Goal: Task Accomplishment & Management: Manage account settings

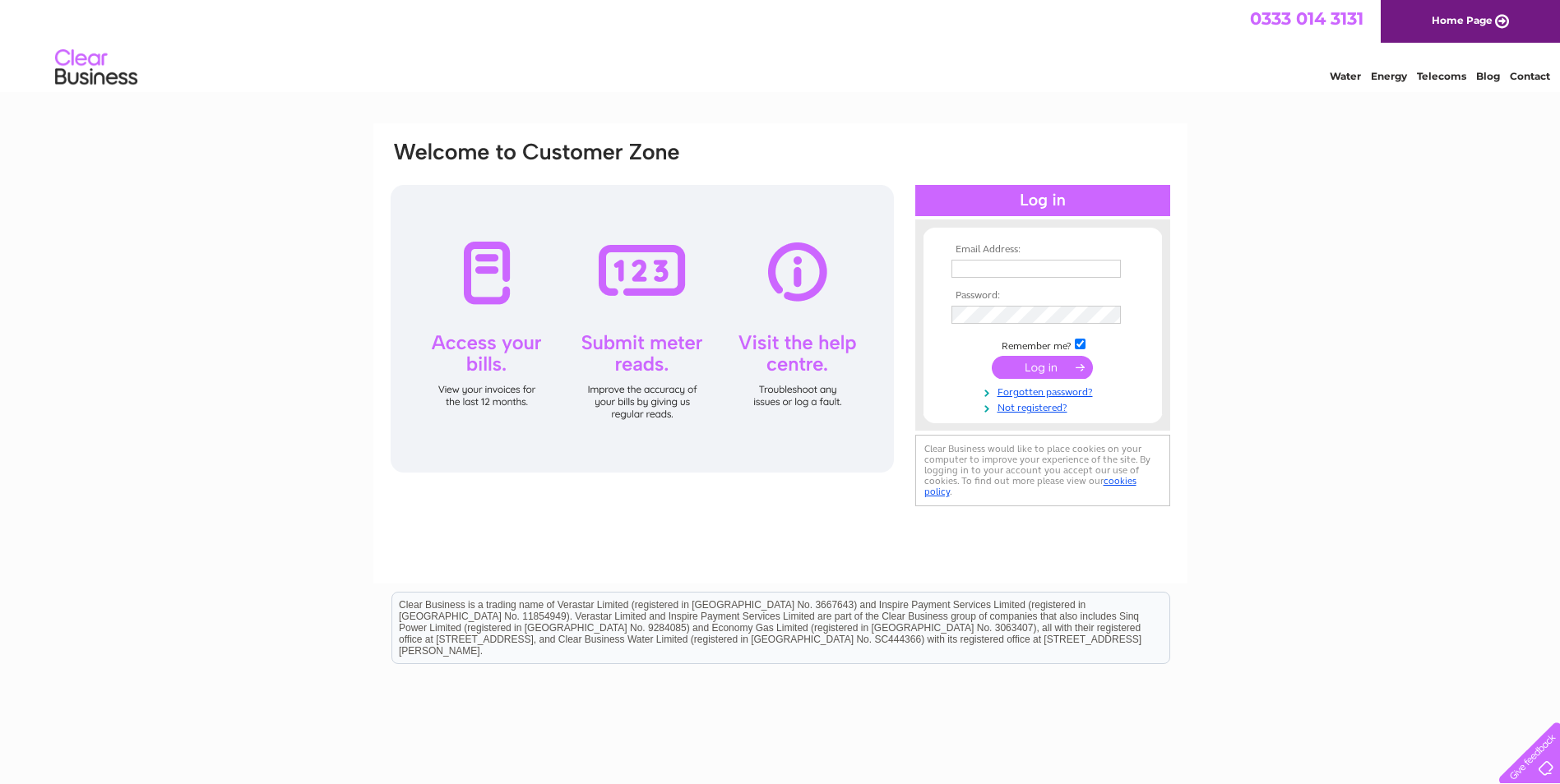
type input "[PERSON_NAME][EMAIL_ADDRESS][DOMAIN_NAME]"
click at [1049, 373] on input "submit" at bounding box center [1042, 367] width 101 height 23
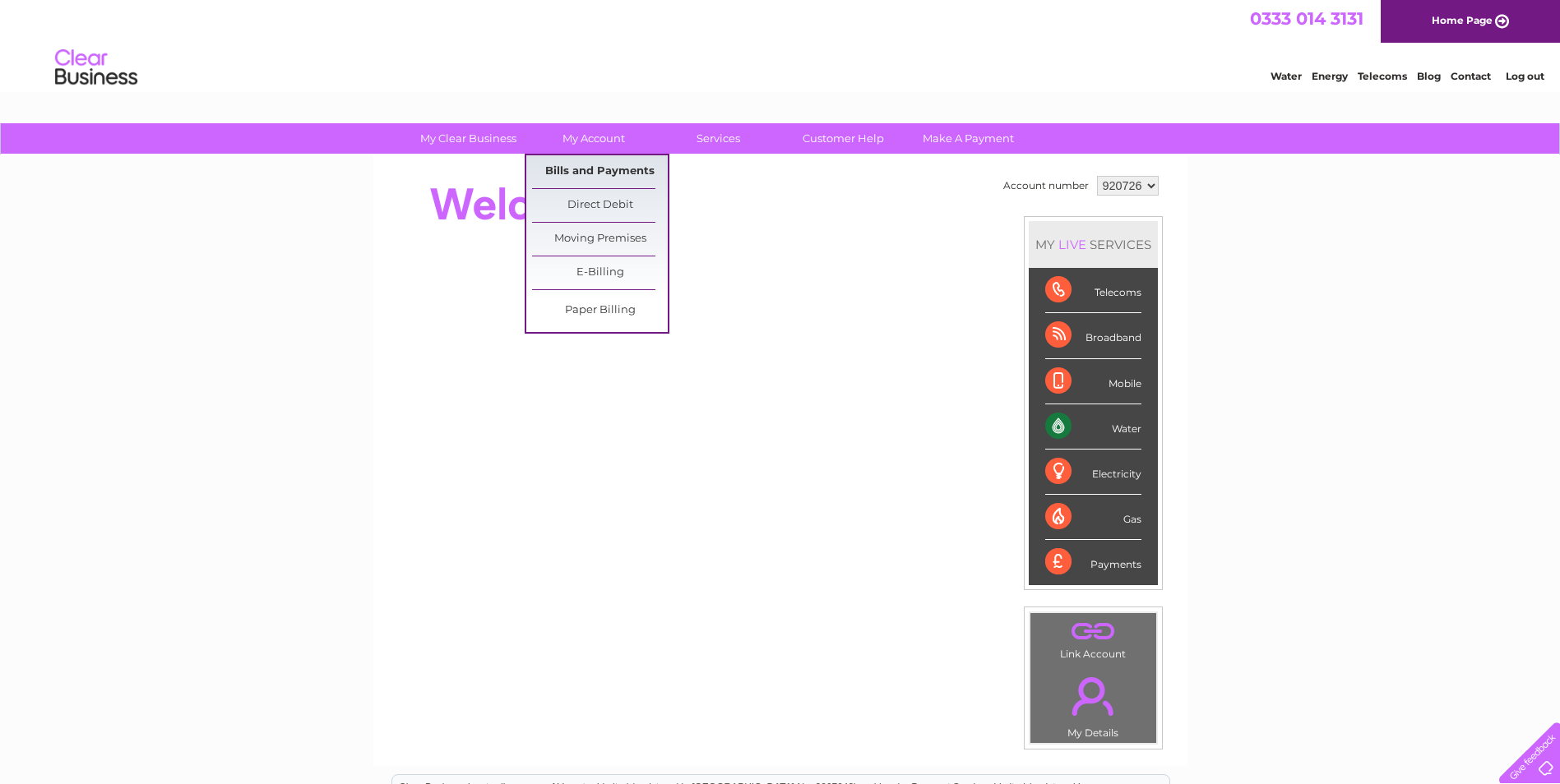
click at [599, 168] on link "Bills and Payments" at bounding box center [600, 172] width 136 height 33
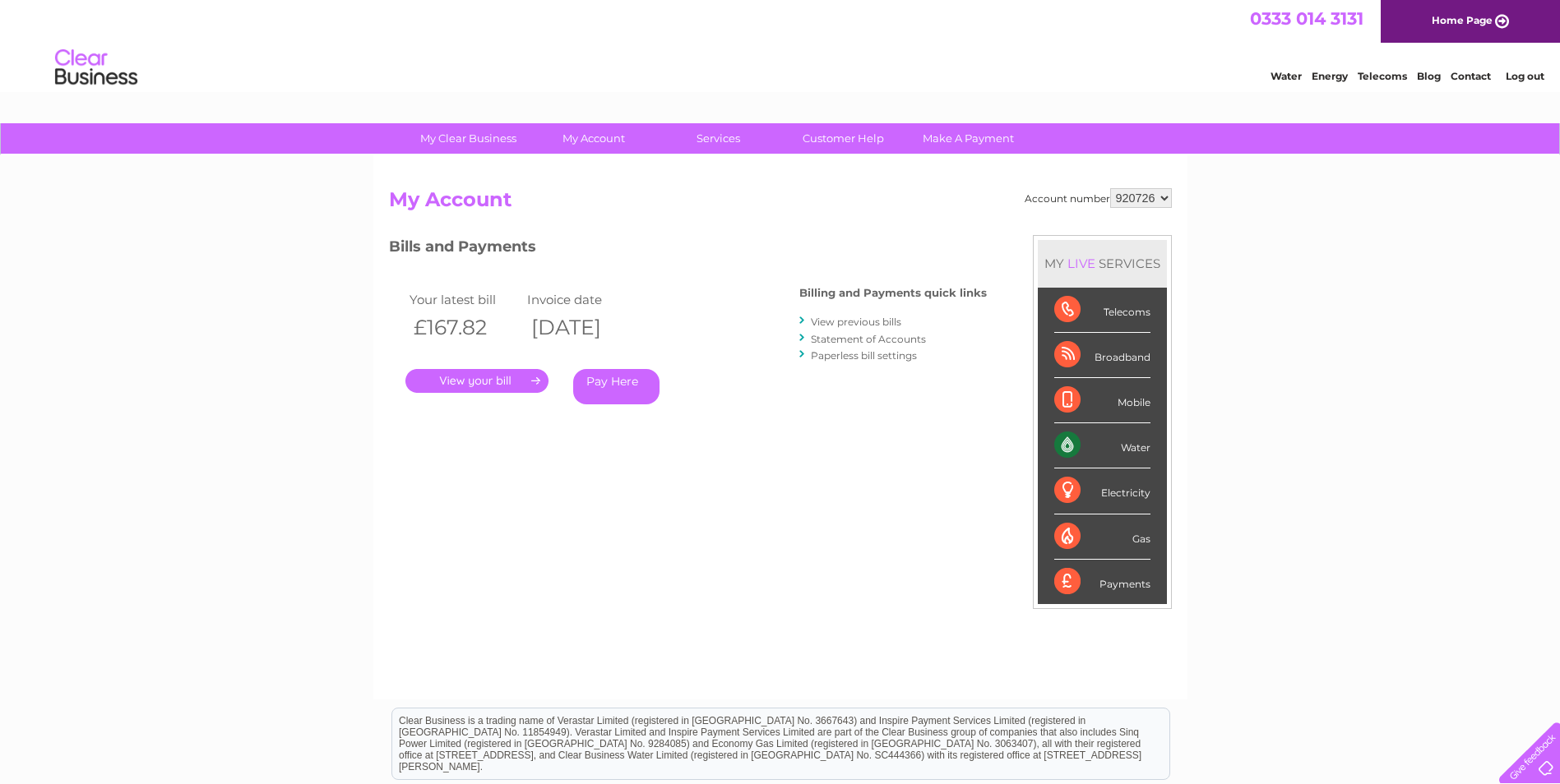
click at [493, 382] on link "." at bounding box center [476, 381] width 143 height 24
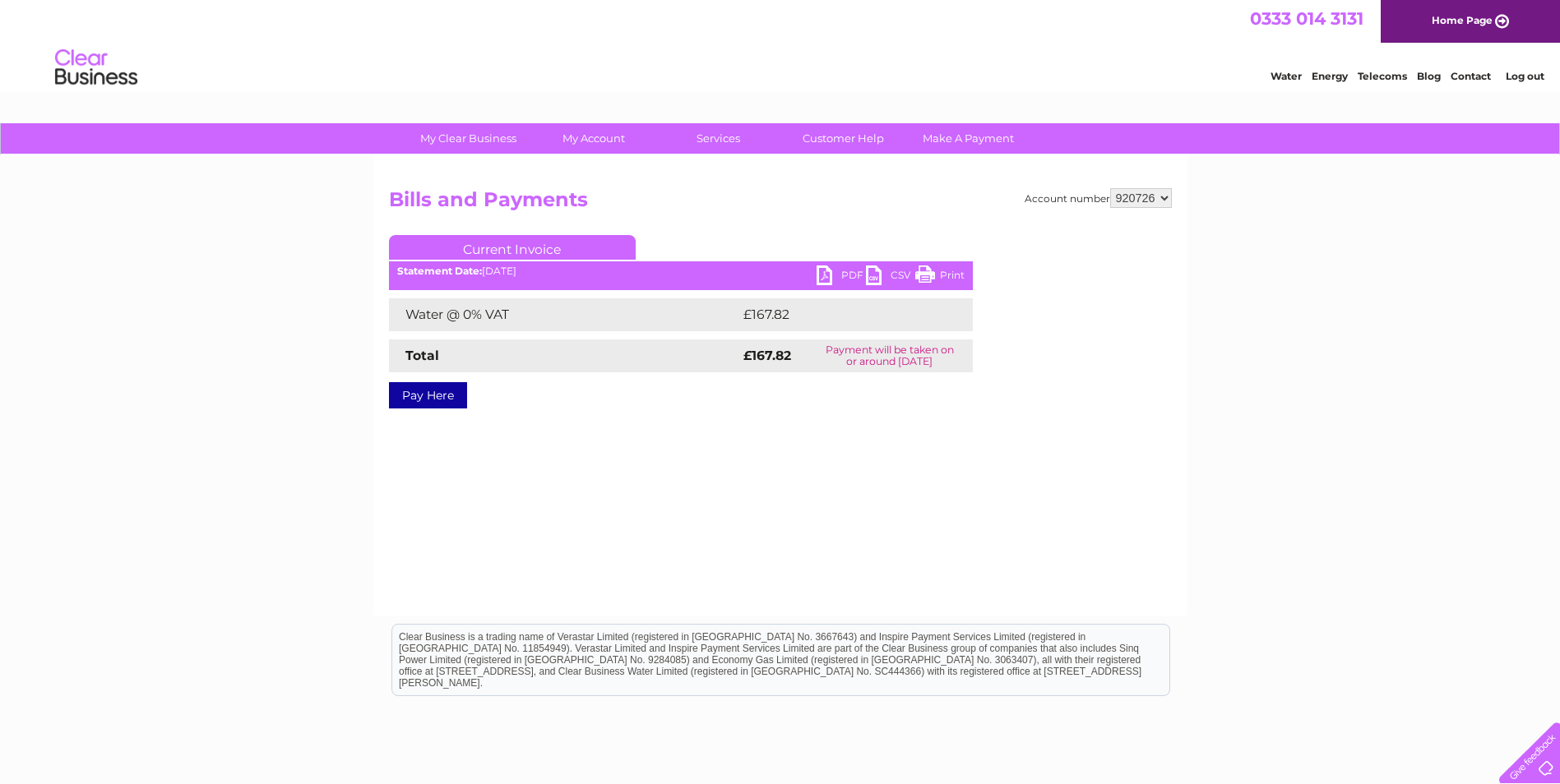
click at [846, 275] on link "PDF" at bounding box center [841, 277] width 49 height 24
